Goal: Complete application form

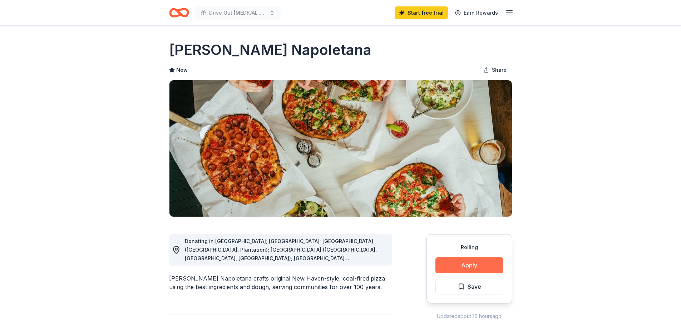
click at [468, 264] on button "Apply" at bounding box center [469, 266] width 68 height 16
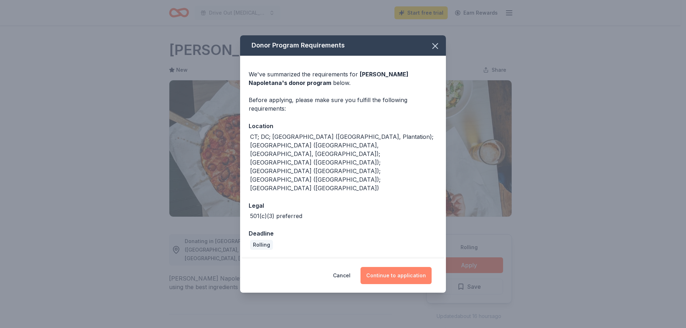
click at [387, 267] on button "Continue to application" at bounding box center [396, 275] width 71 height 17
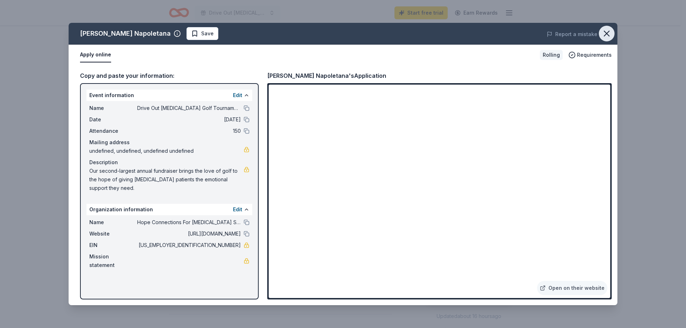
click at [607, 34] on icon "button" at bounding box center [606, 33] width 5 height 5
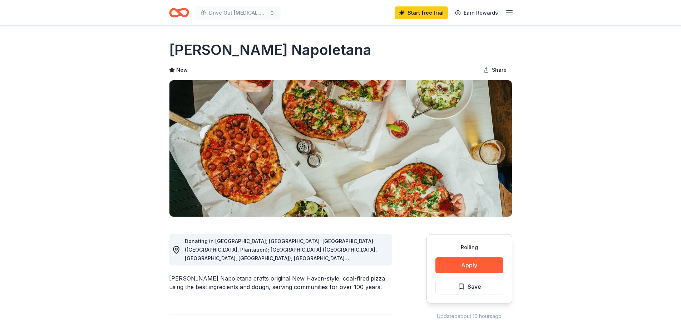
click at [182, 10] on icon "Home" at bounding box center [182, 12] width 11 height 7
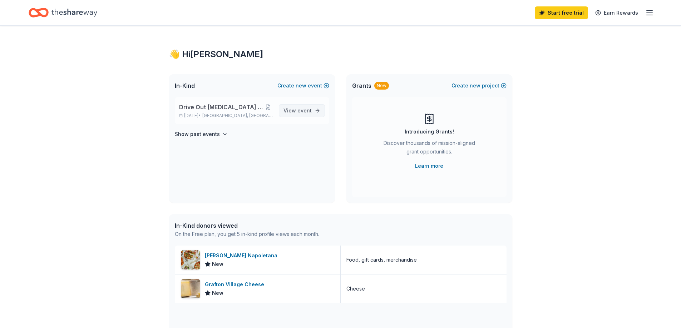
click at [299, 107] on span "View event" at bounding box center [297, 111] width 28 height 9
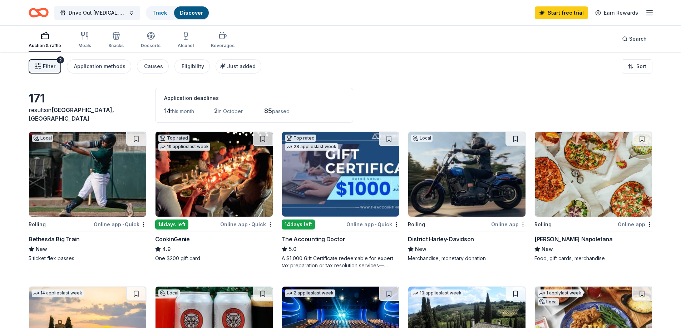
click at [223, 168] on img at bounding box center [213, 174] width 117 height 85
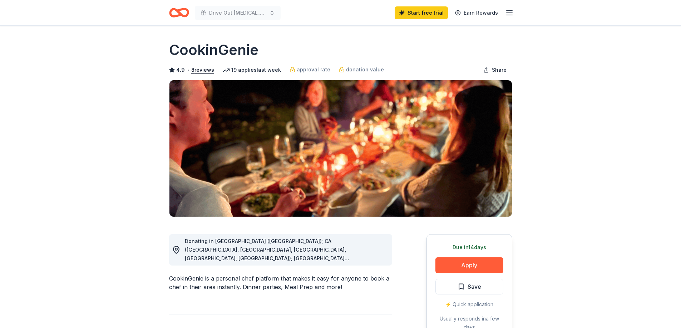
click at [374, 251] on span "Donating in AZ (Maricopa County); CA (Los Angeles County, Riverside County, San…" at bounding box center [279, 327] width 189 height 178
